Goal: Information Seeking & Learning: Learn about a topic

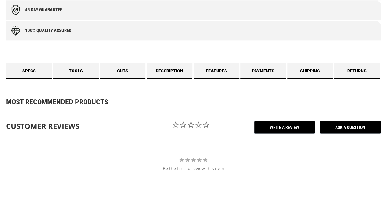
scroll to position [212, 0]
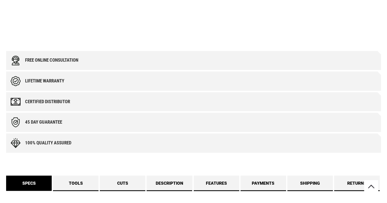
click at [47, 185] on link "Specs" at bounding box center [29, 183] width 46 height 15
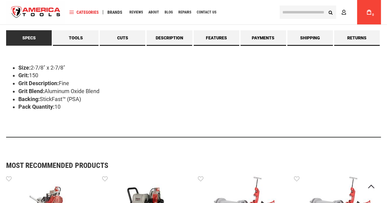
scroll to position [361, 0]
click at [58, 98] on li "Backing: StickFast™ (PSA)" at bounding box center [199, 99] width 363 height 8
copy li "StickFast"
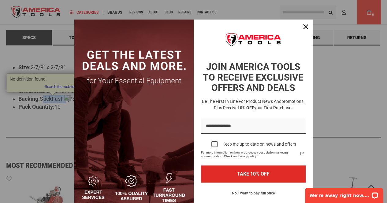
scroll to position [0, 0]
click at [301, 25] on div "Close" at bounding box center [306, 27] width 10 height 10
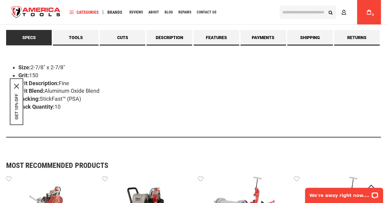
click at [187, 119] on div "Size: 2-7/8" x 2-7/8" Grit: 150 Grit Description: Fine Grit Blend: Aluminum Oxi…" at bounding box center [193, 91] width 375 height 92
